Goal: Task Accomplishment & Management: Manage account settings

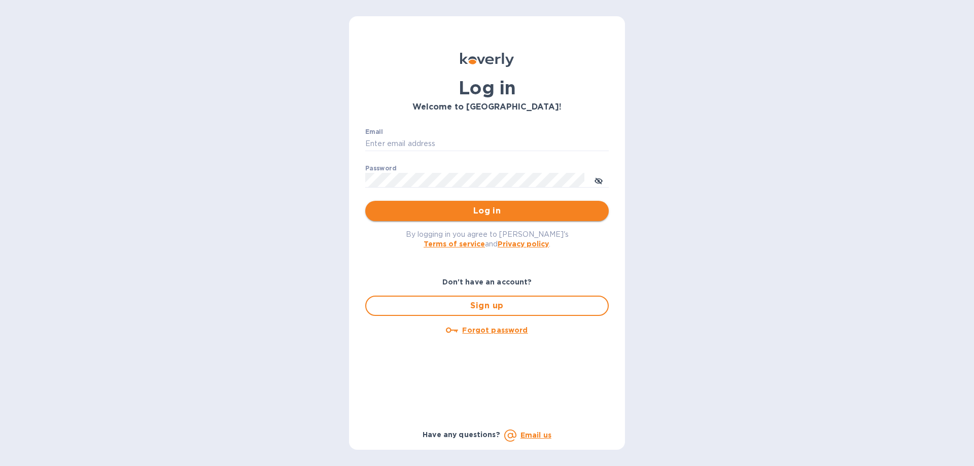
type input "[PERSON_NAME][EMAIL_ADDRESS][DOMAIN_NAME]"
click at [431, 210] on span "Log in" at bounding box center [486, 211] width 227 height 12
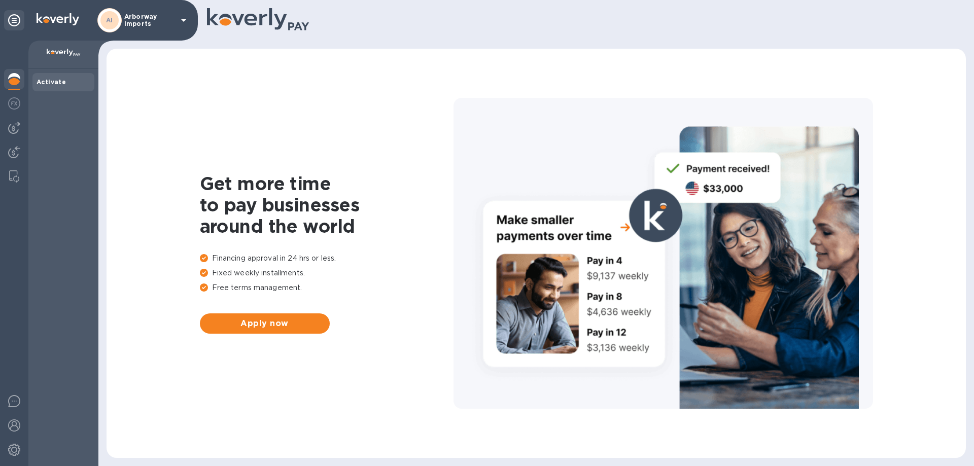
drag, startPoint x: 0, startPoint y: 0, endPoint x: 228, endPoint y: 101, distance: 249.3
click at [228, 101] on div "Get more time to pay businesses around the world Financing approval in 24 hrs o…" at bounding box center [536, 253] width 839 height 389
click at [133, 21] on p "Arborway Imports" at bounding box center [149, 20] width 51 height 14
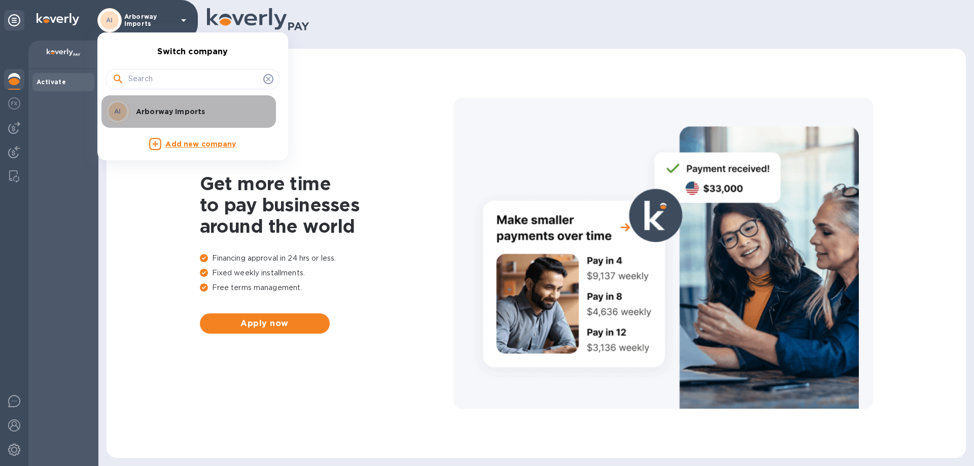
click at [158, 110] on p "Arborway Imports" at bounding box center [200, 112] width 128 height 10
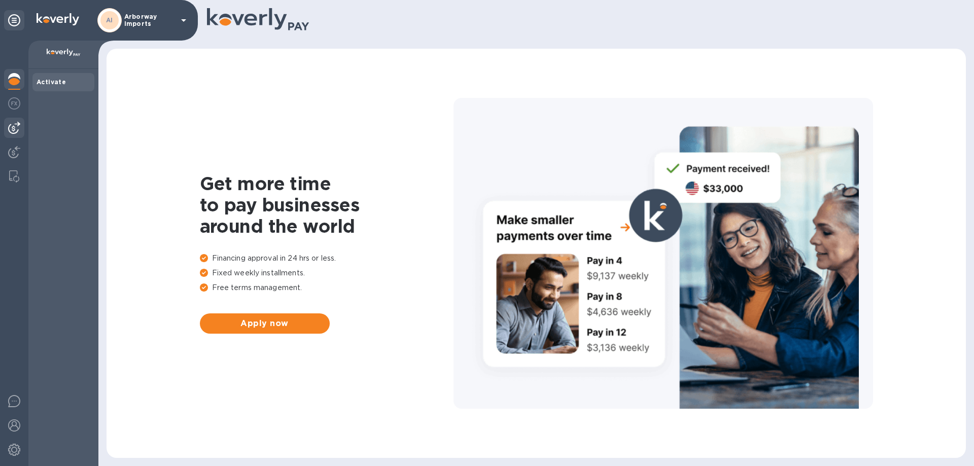
click at [14, 127] on img at bounding box center [14, 128] width 12 height 12
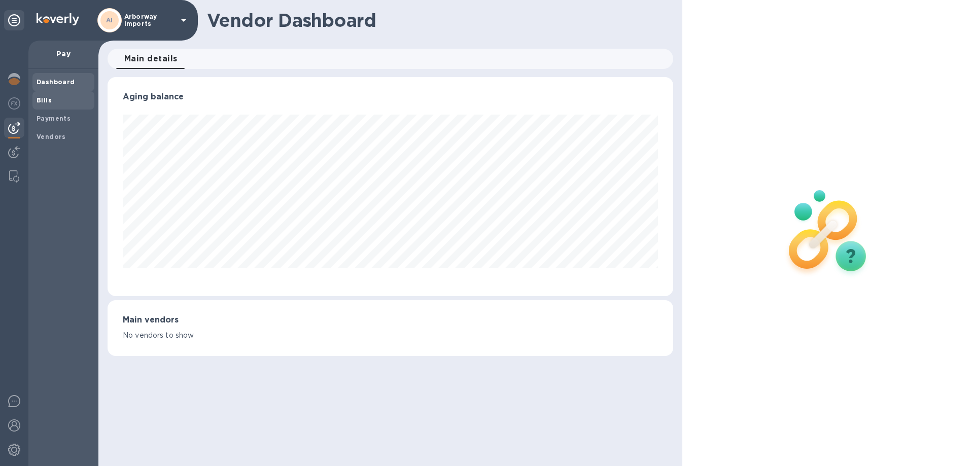
scroll to position [219, 565]
click at [48, 102] on b "Bills" at bounding box center [44, 100] width 15 height 8
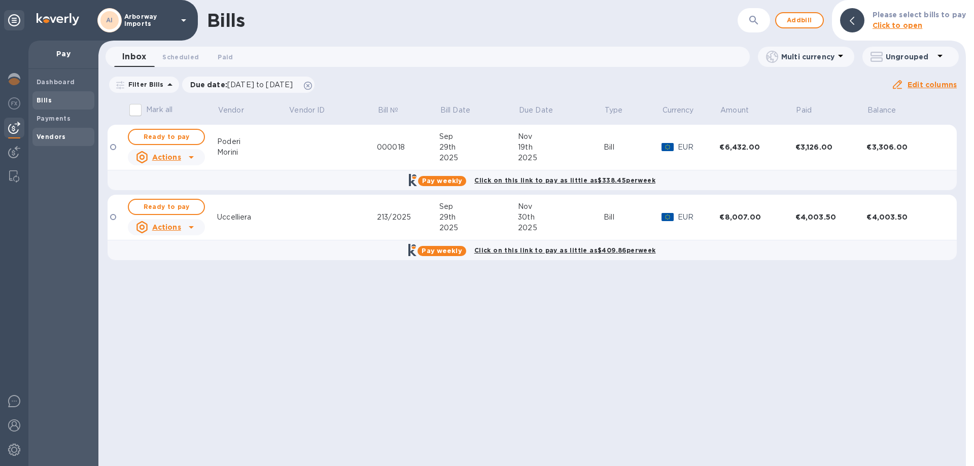
click at [43, 136] on b "Vendors" at bounding box center [51, 137] width 29 height 8
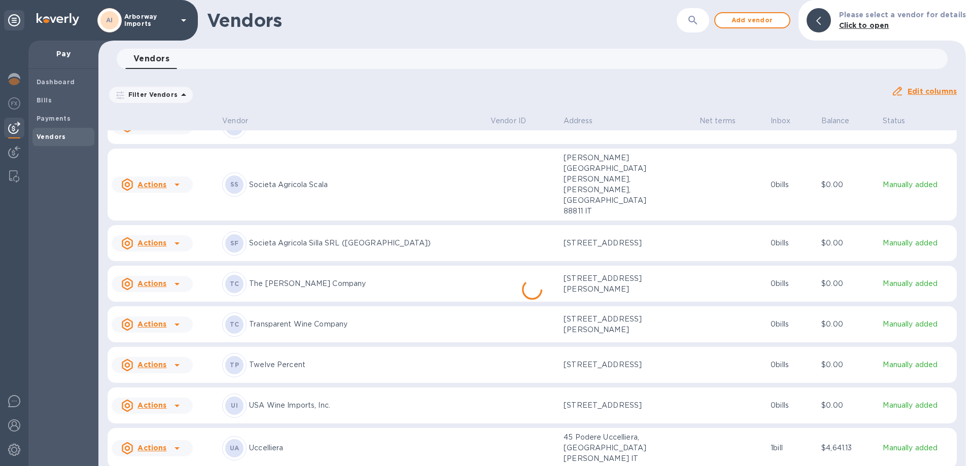
scroll to position [5375, 0]
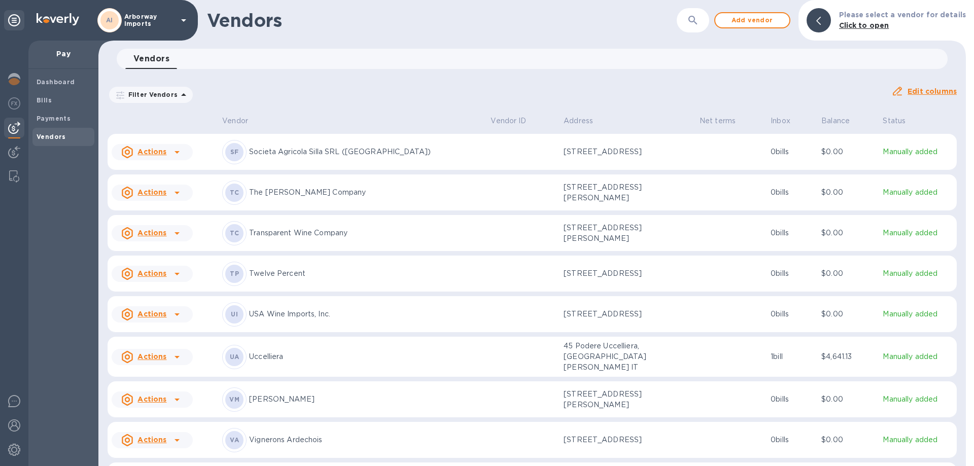
click at [289, 262] on div "TP Twelve Percent" at bounding box center [352, 274] width 260 height 24
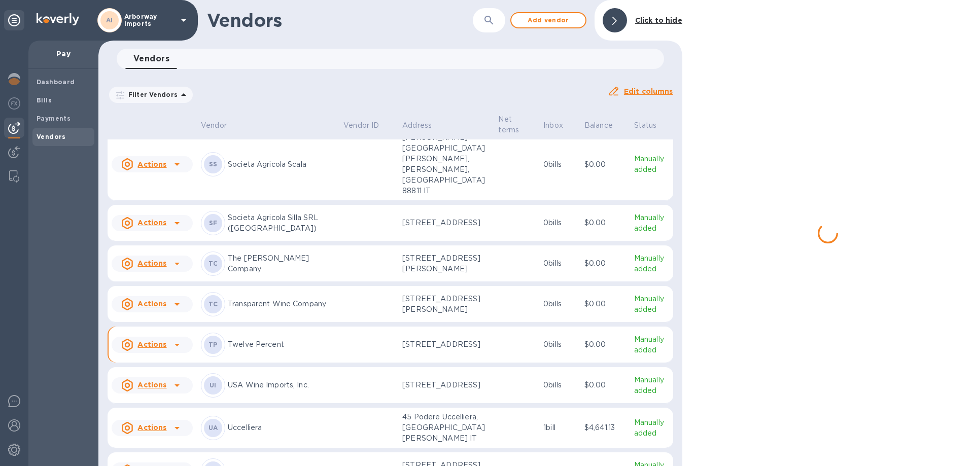
scroll to position [5486, 0]
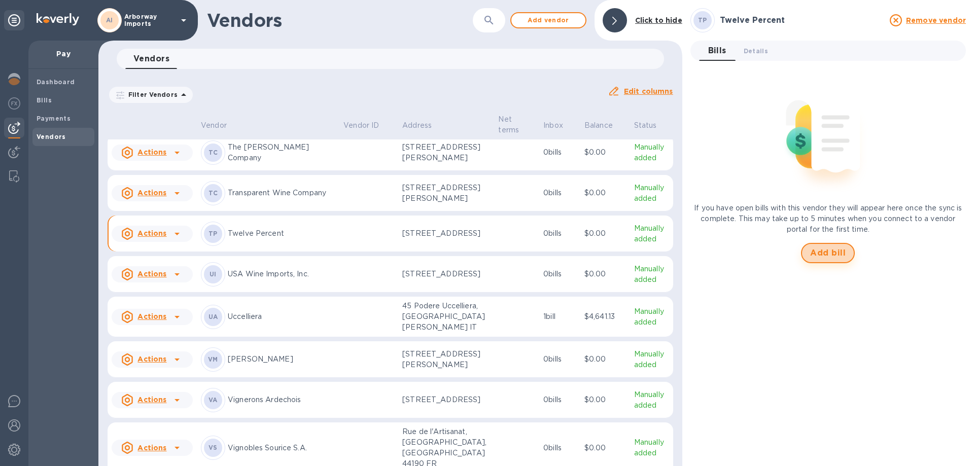
click at [838, 255] on span "Add bill" at bounding box center [828, 253] width 36 height 12
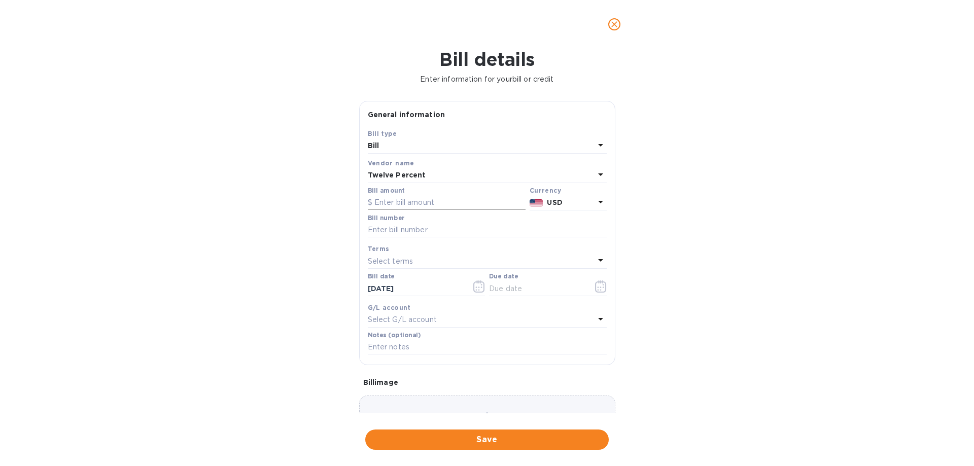
click at [412, 205] on input "text" at bounding box center [447, 202] width 158 height 15
click at [415, 200] on input "text" at bounding box center [447, 202] width 158 height 15
type input "3,106.24"
click at [400, 229] on input "text" at bounding box center [487, 230] width 239 height 15
type input "Wandering Soul Beer Melody Maker Sept 25 Remaining Balance"
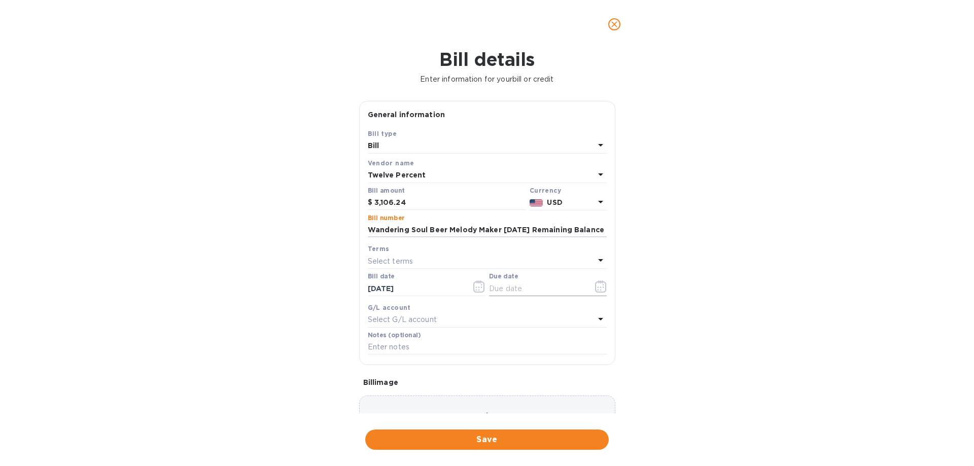
click at [596, 287] on icon "button" at bounding box center [601, 286] width 12 height 12
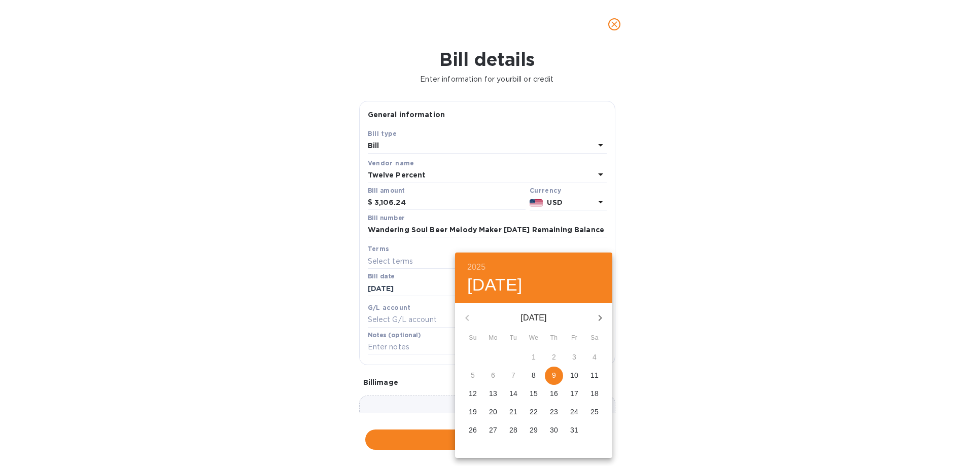
click at [557, 373] on span "9" at bounding box center [554, 375] width 18 height 10
type input "10/09/2025"
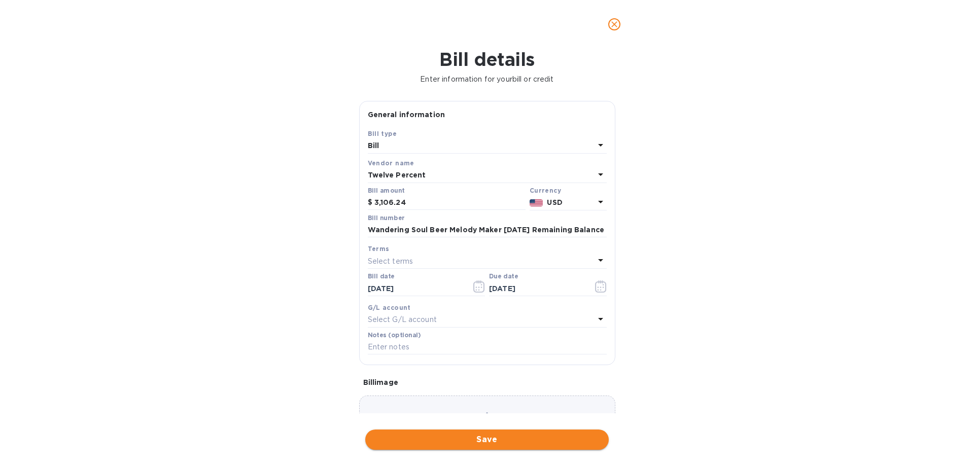
click at [481, 440] on span "Save" at bounding box center [486, 440] width 227 height 12
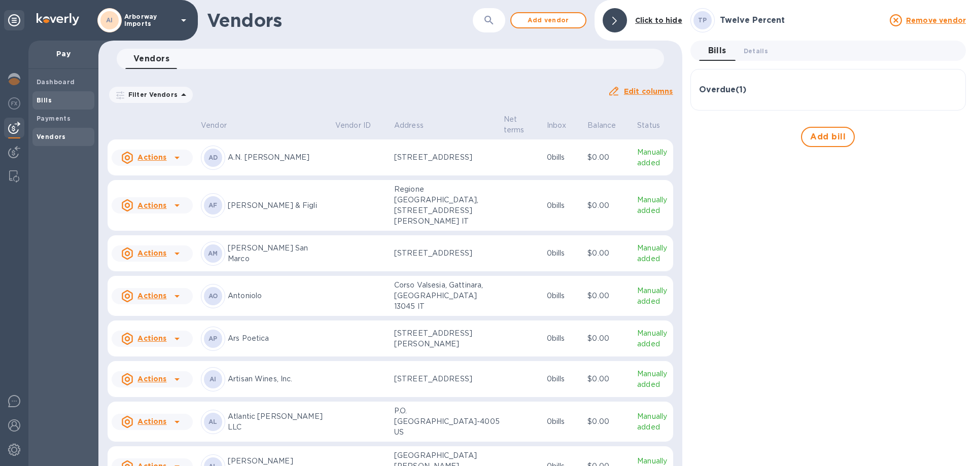
click at [51, 101] on span "Bills" at bounding box center [64, 100] width 54 height 10
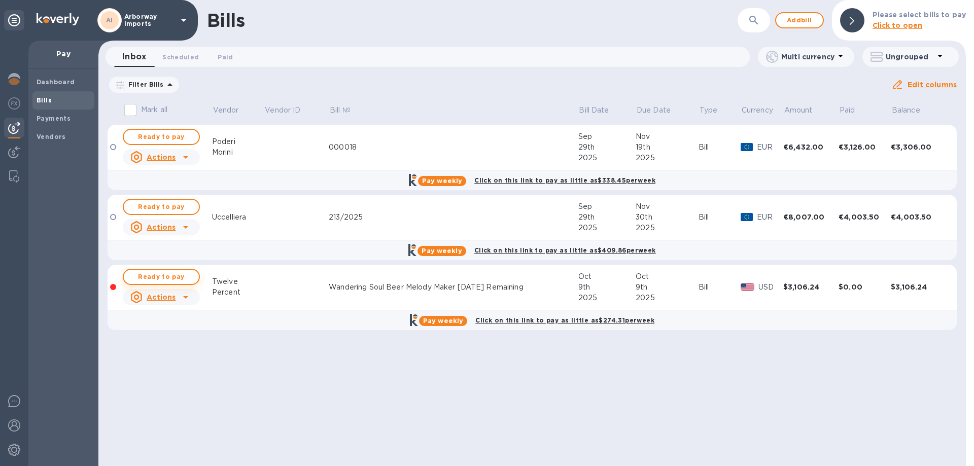
click at [161, 275] on span "Ready to pay" at bounding box center [161, 277] width 59 height 12
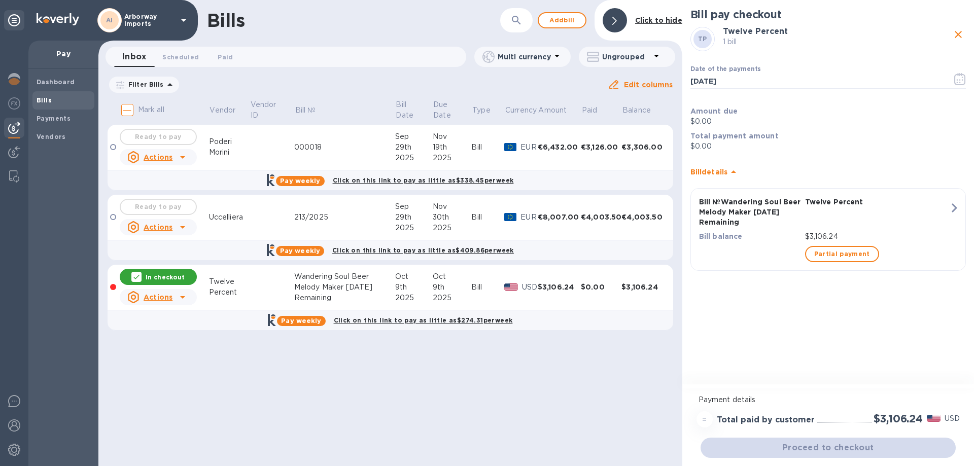
click at [839, 444] on div "Proceed to checkout" at bounding box center [827, 448] width 259 height 24
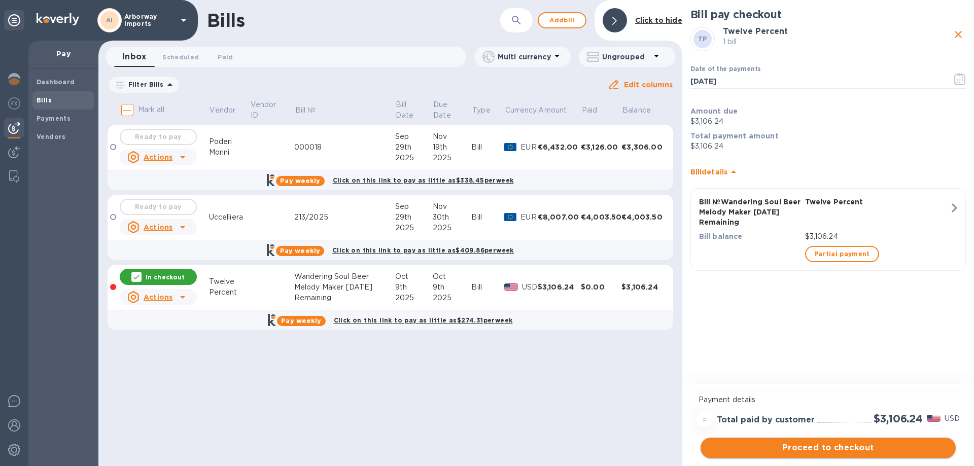
drag, startPoint x: 839, startPoint y: 444, endPoint x: 812, endPoint y: 446, distance: 26.4
click at [812, 446] on span "Proceed to checkout" at bounding box center [827, 448] width 239 height 12
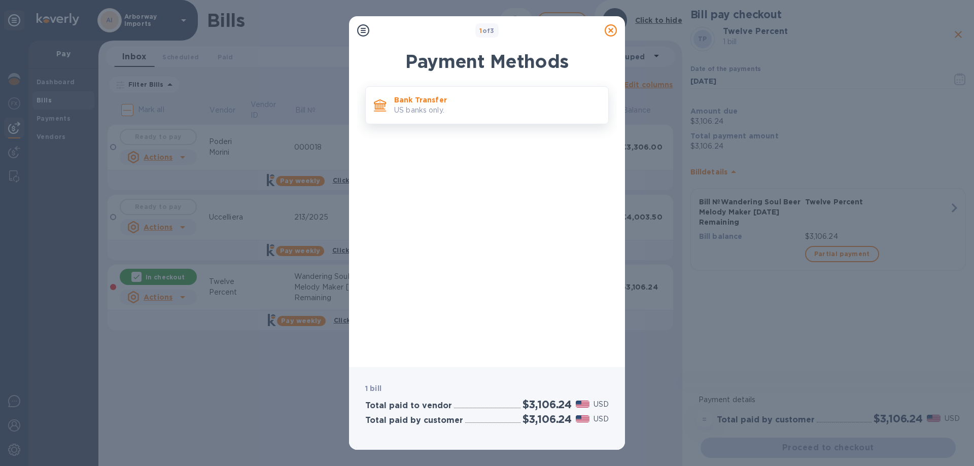
click at [415, 95] on p "Bank Transfer" at bounding box center [497, 100] width 206 height 10
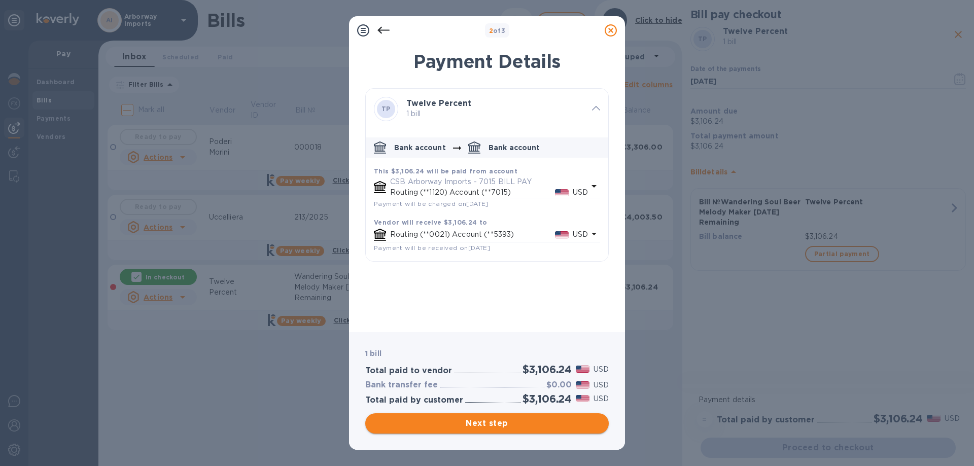
click at [503, 419] on span "Next step" at bounding box center [486, 423] width 227 height 12
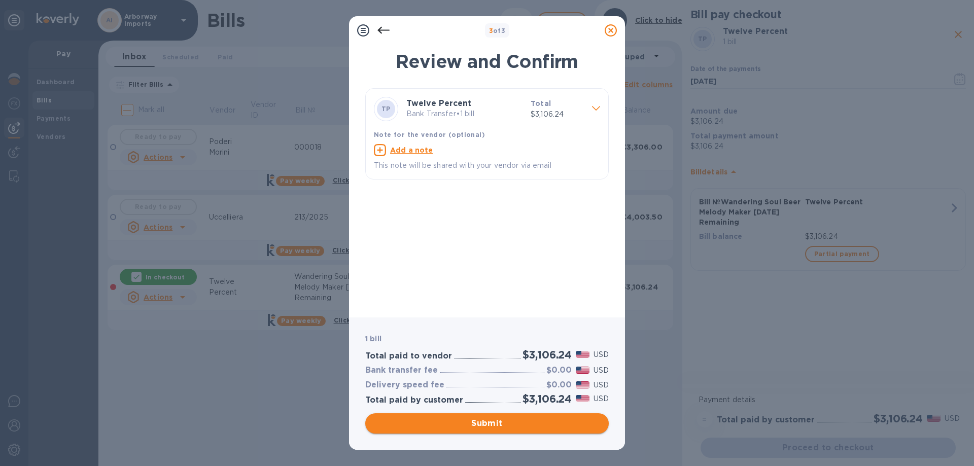
click at [486, 428] on span "Submit" at bounding box center [486, 423] width 227 height 12
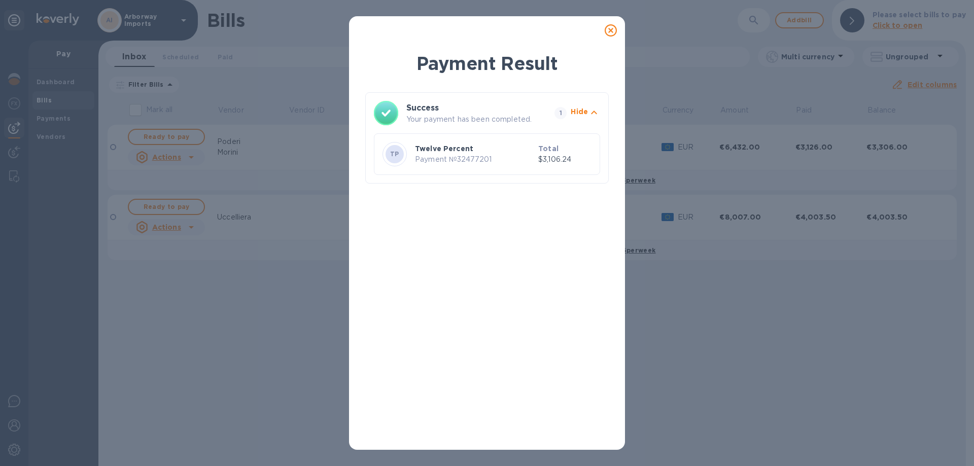
click at [611, 30] on icon at bounding box center [611, 30] width 12 height 12
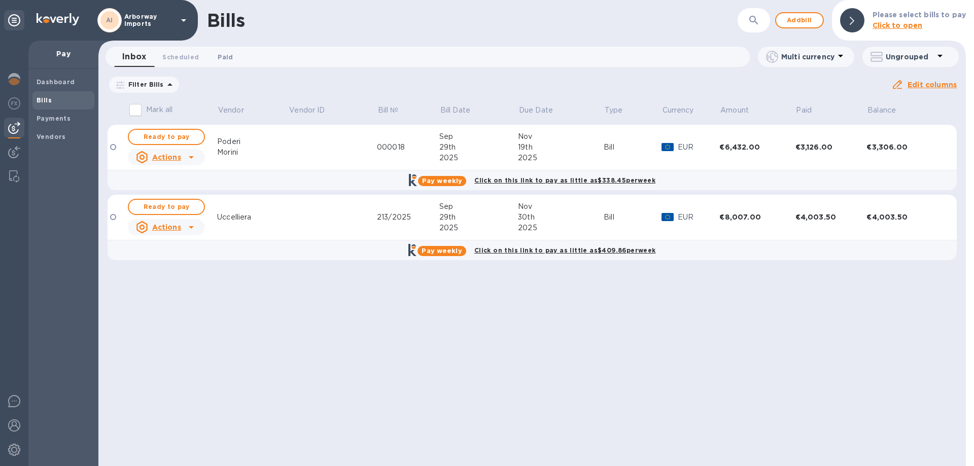
click at [219, 56] on span "Paid 0" at bounding box center [225, 57] width 15 height 11
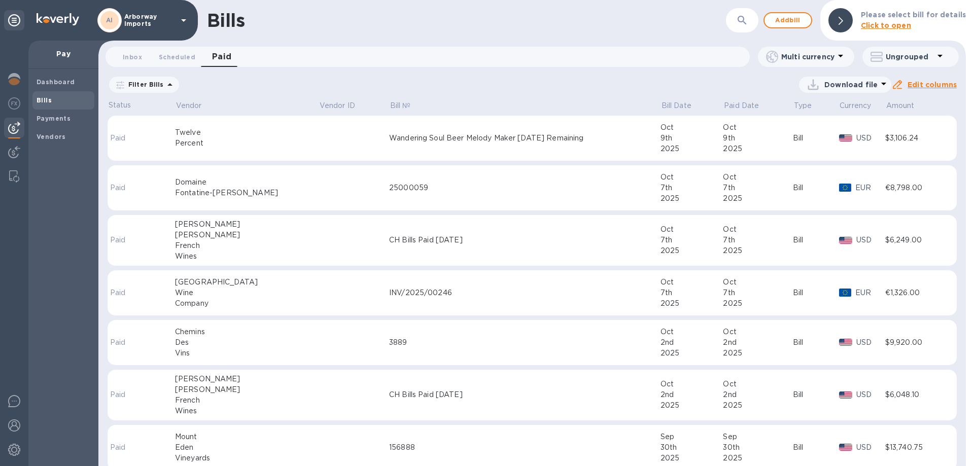
click at [389, 137] on div "Wandering Soul Beer Melody Maker Sept 25 Remaining" at bounding box center [524, 138] width 271 height 11
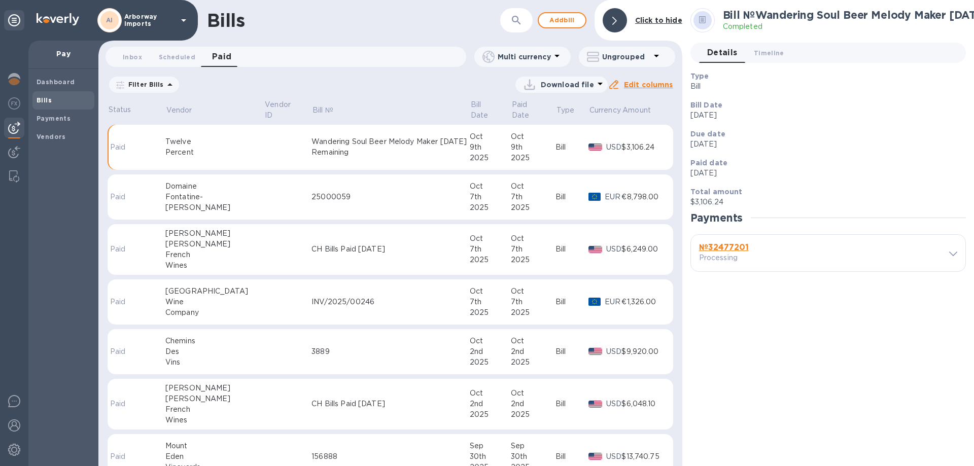
click at [727, 247] on b "№ 32477201" at bounding box center [724, 247] width 50 height 10
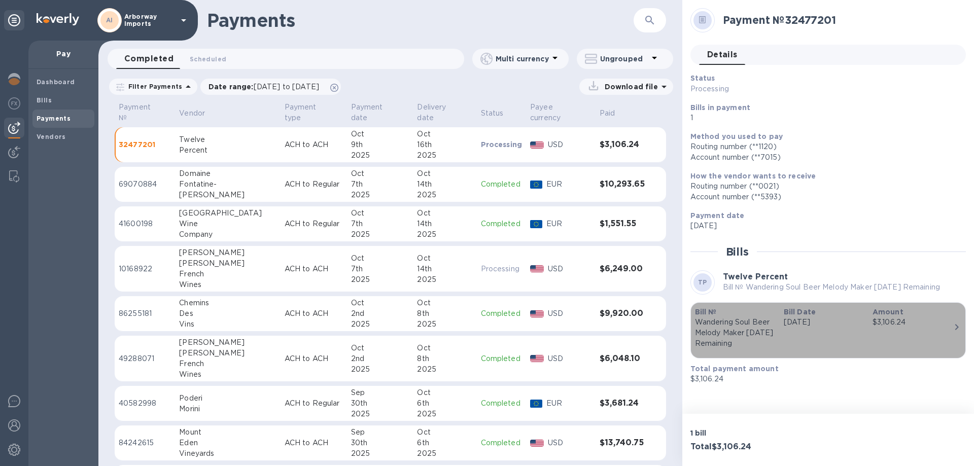
click at [780, 314] on div "Bill Date Oct 9th 2025" at bounding box center [823, 328] width 89 height 50
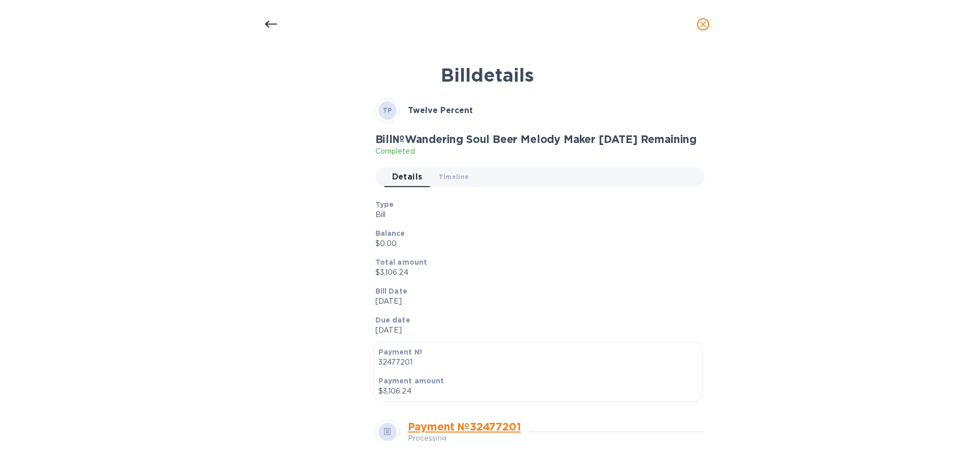
click at [537, 241] on p "$0.00" at bounding box center [536, 243] width 322 height 11
click at [516, 257] on p "Total amount" at bounding box center [536, 262] width 322 height 10
click at [272, 18] on icon at bounding box center [271, 24] width 12 height 12
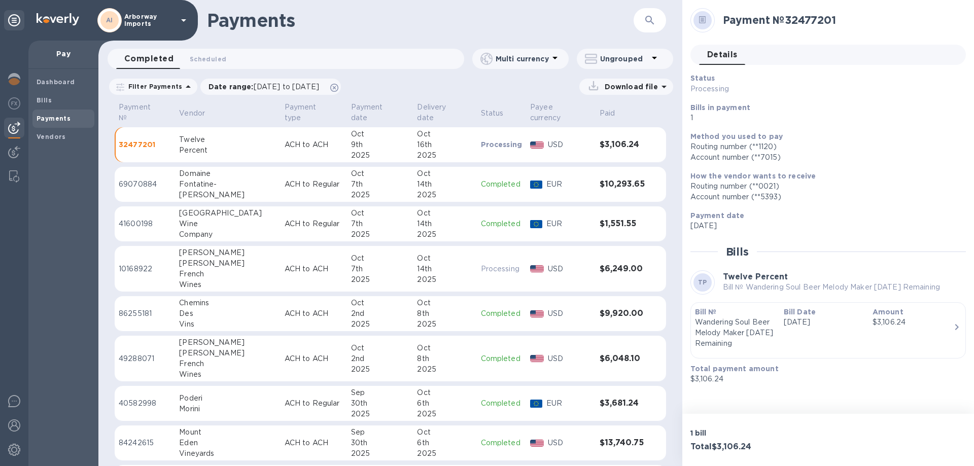
click at [829, 342] on div "Bill Date Oct 9th 2025" at bounding box center [823, 328] width 89 height 50
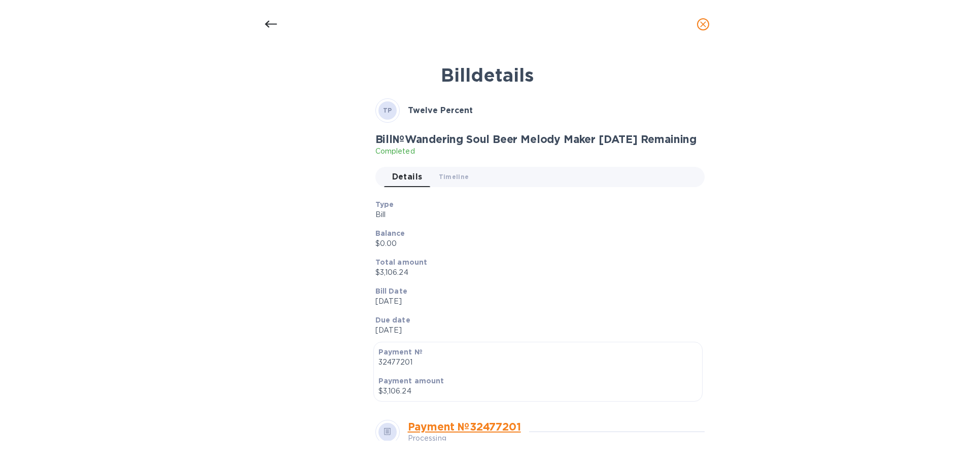
click at [485, 427] on link "Payment № 32477201" at bounding box center [464, 426] width 113 height 13
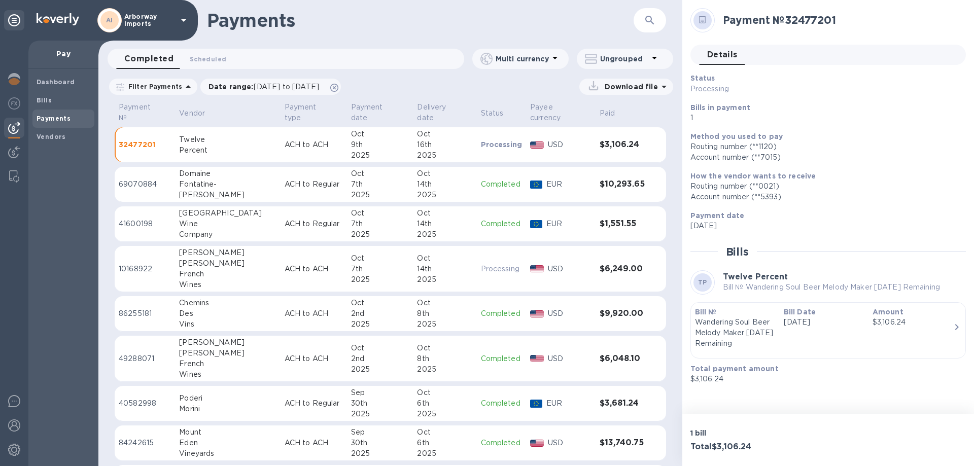
click at [745, 315] on p "Bill №" at bounding box center [735, 312] width 81 height 10
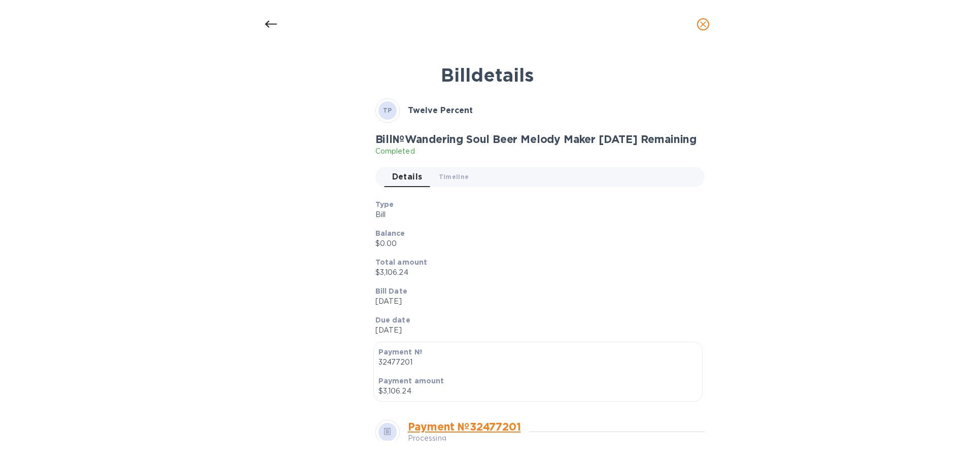
click at [487, 252] on div "Type Bill Balance $0.00 Total amount $3,106.24 Bill Date Oct 9th 2025 Due date …" at bounding box center [536, 267] width 338 height 153
click at [265, 26] on icon at bounding box center [271, 24] width 12 height 12
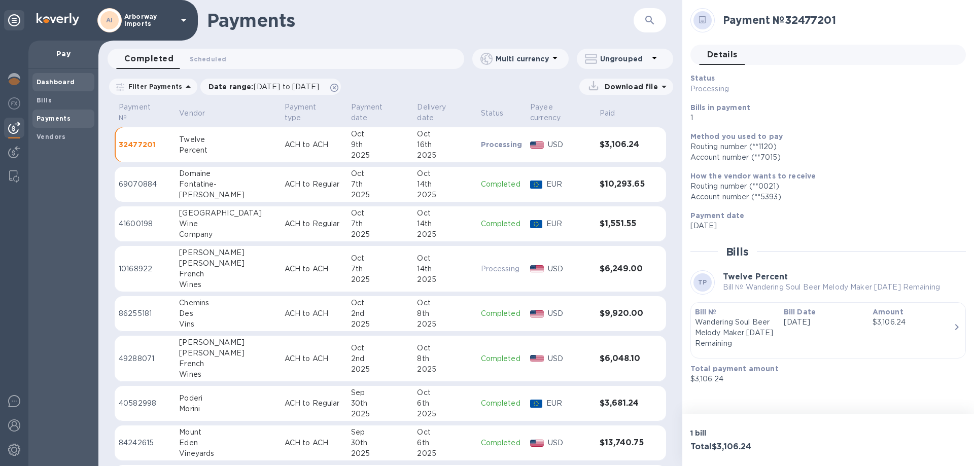
click at [57, 83] on b "Dashboard" at bounding box center [56, 82] width 39 height 8
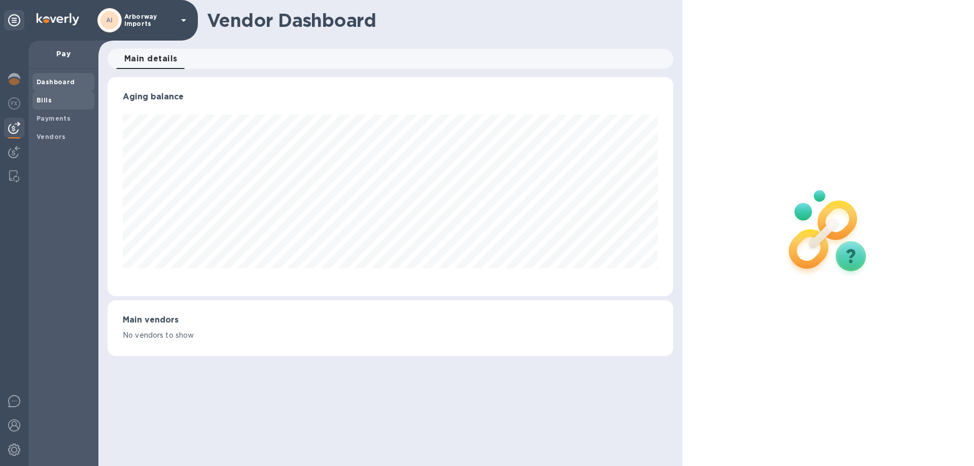
scroll to position [219, 565]
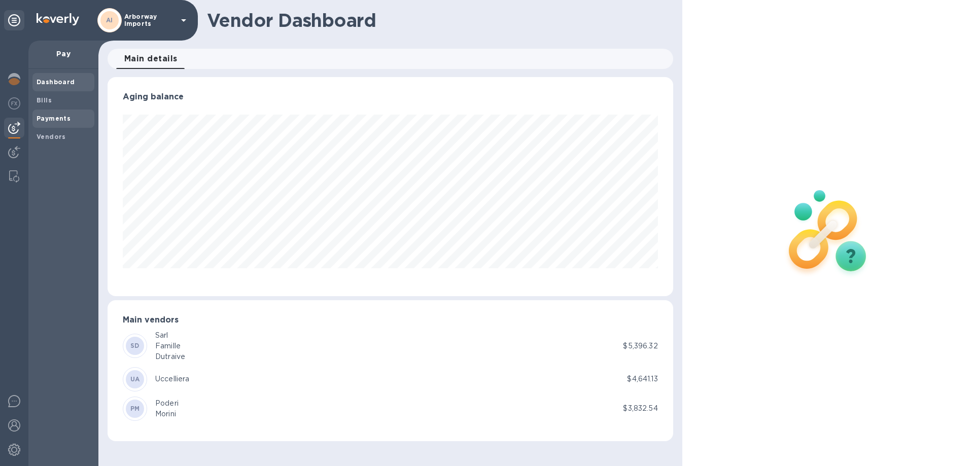
click at [56, 112] on div "Payments" at bounding box center [63, 119] width 62 height 18
